Goal: Task Accomplishment & Management: Complete application form

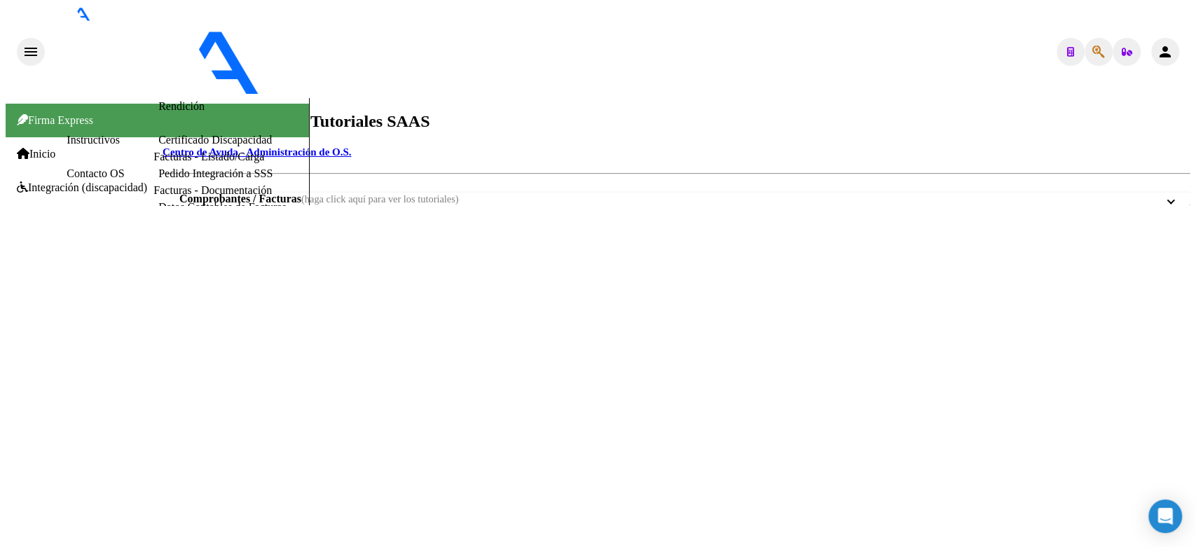
click at [67, 184] on span "Integración (discapacidad)" at bounding box center [82, 187] width 130 height 13
click at [89, 228] on span "Prestadores / Proveedores" at bounding box center [79, 221] width 125 height 13
click at [153, 163] on link "Facturas - Listado/Carga" at bounding box center [208, 157] width 111 height 12
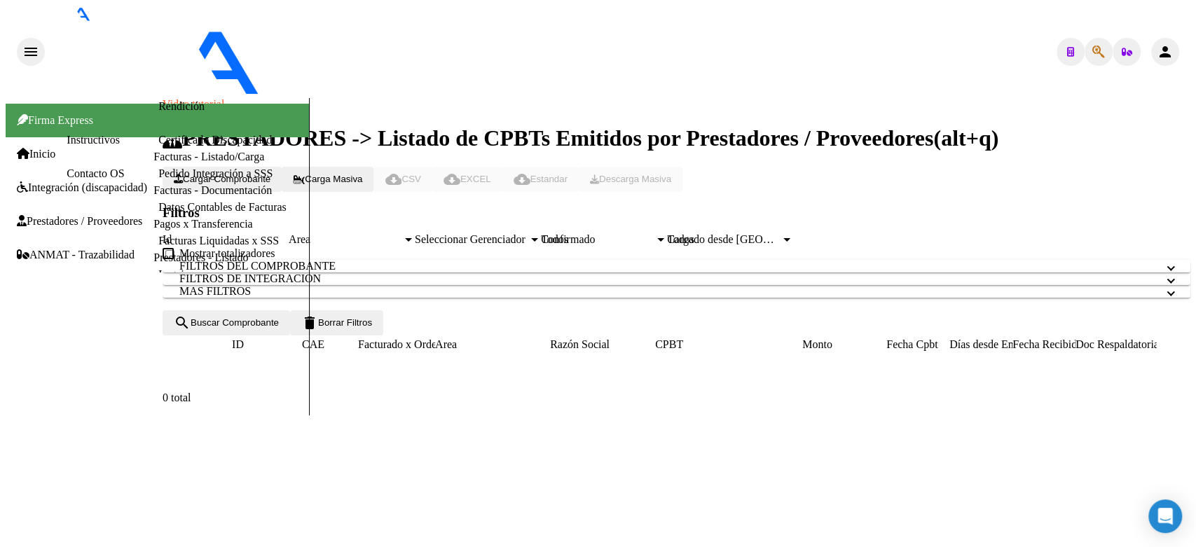
click at [270, 174] on span "Cargar Comprobante" at bounding box center [222, 179] width 97 height 11
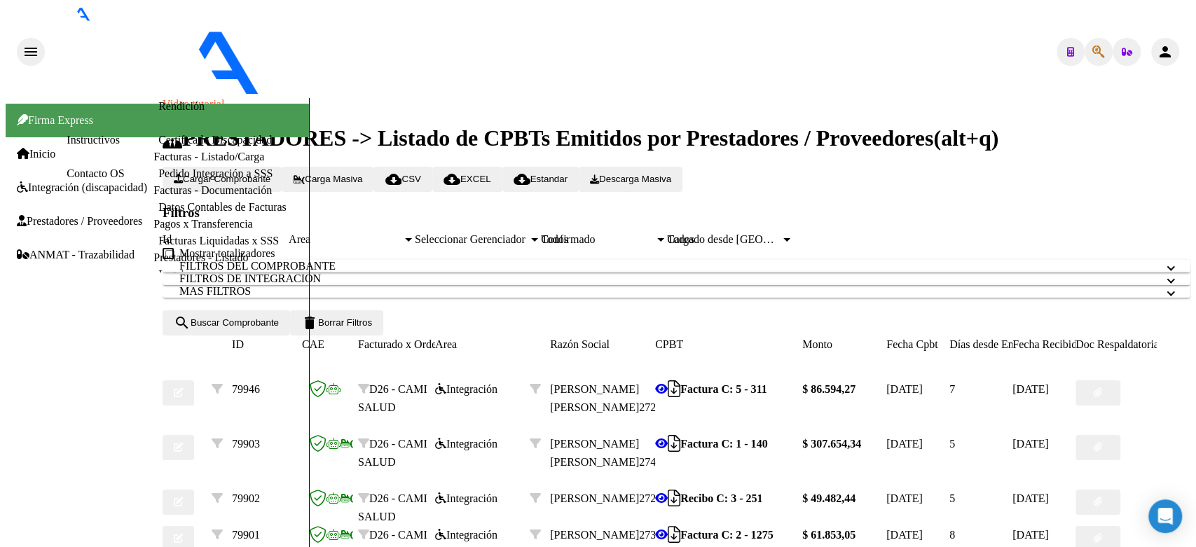
type input "202508"
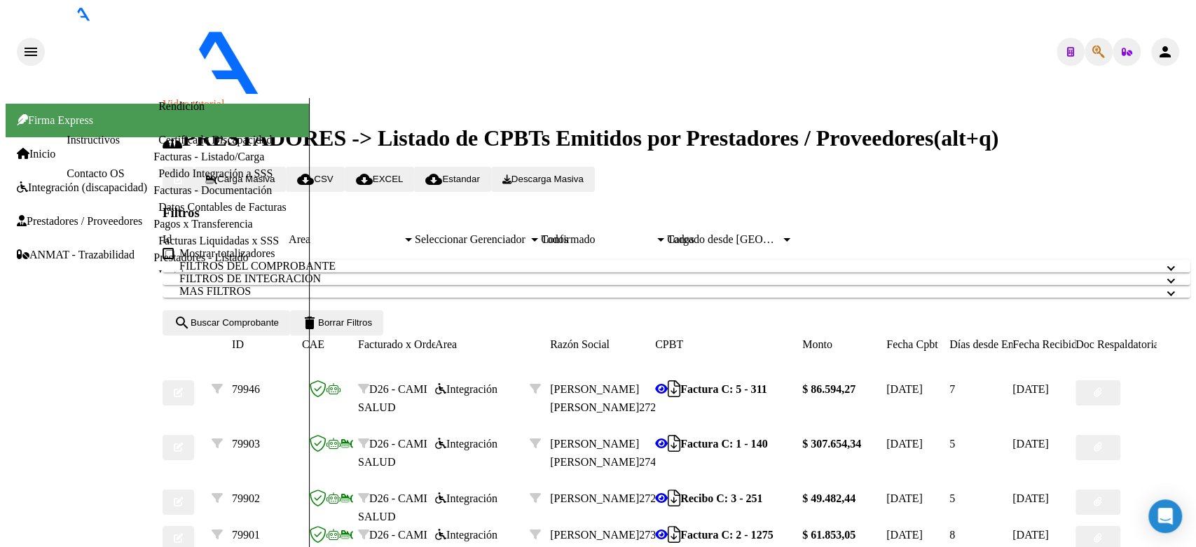
type input "PLANILLA DE ASISTENCIA"
type input "C:\fakepath\IMG_20250905_091619761_HDR.jpg"
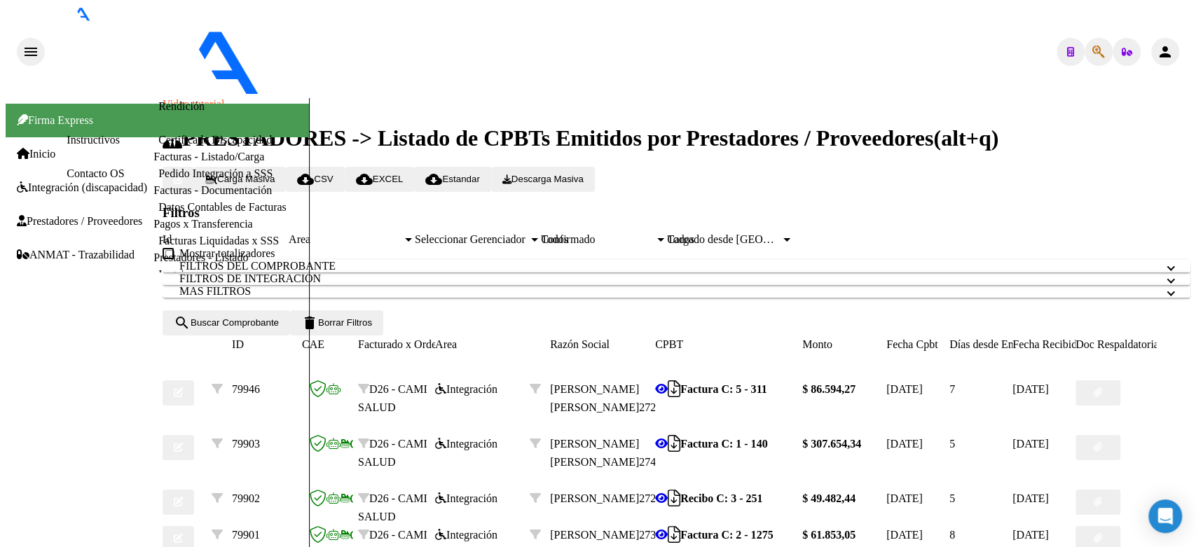
scroll to position [544, 0]
type input "$ 0,00"
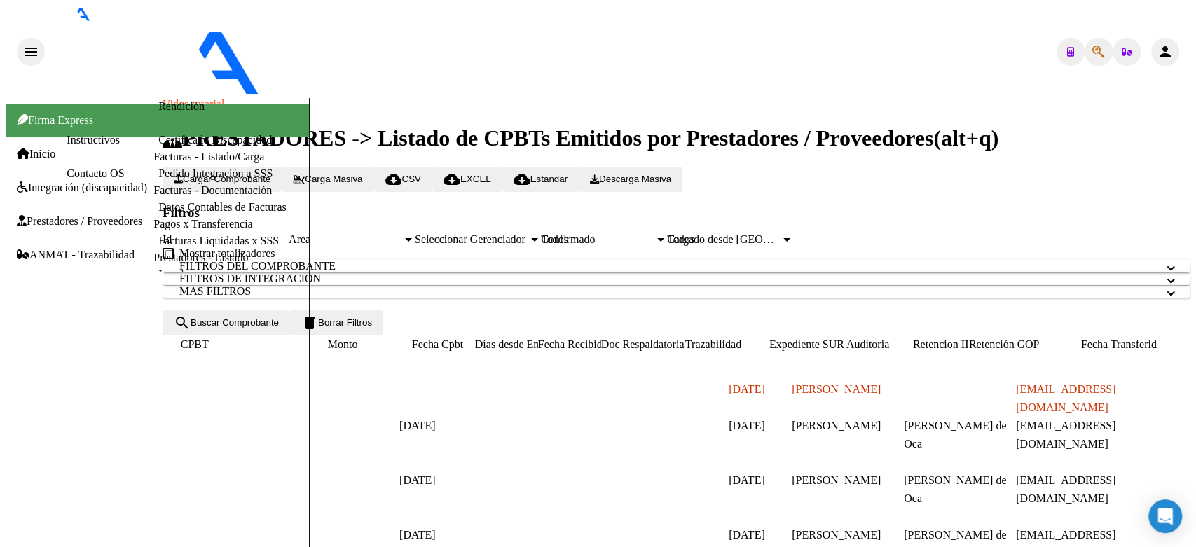
scroll to position [0, 0]
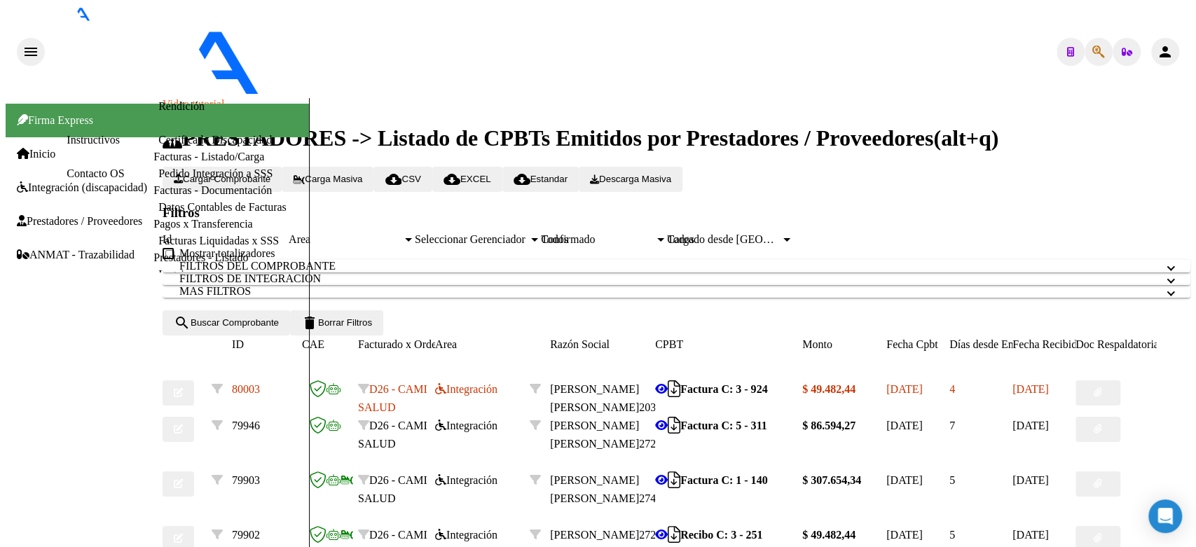
click at [1173, 43] on mat-icon "person" at bounding box center [1164, 51] width 17 height 17
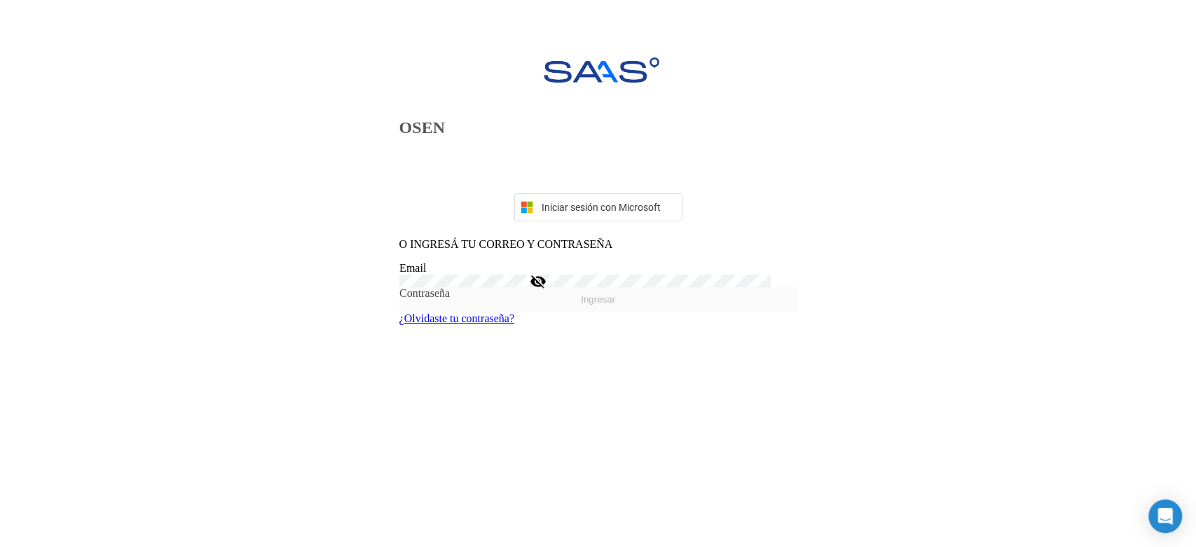
type input "[EMAIL_ADDRESS][DOMAIN_NAME]"
